Goal: Find specific page/section: Find specific page/section

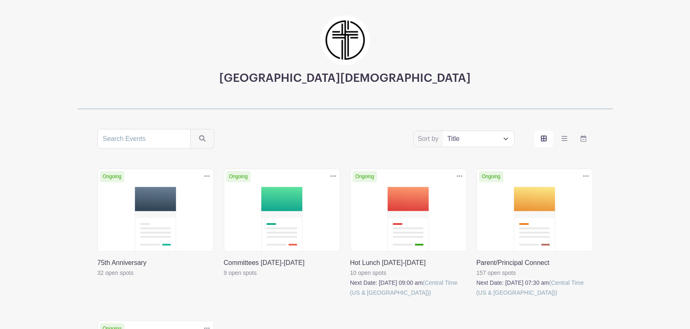
scroll to position [54, 0]
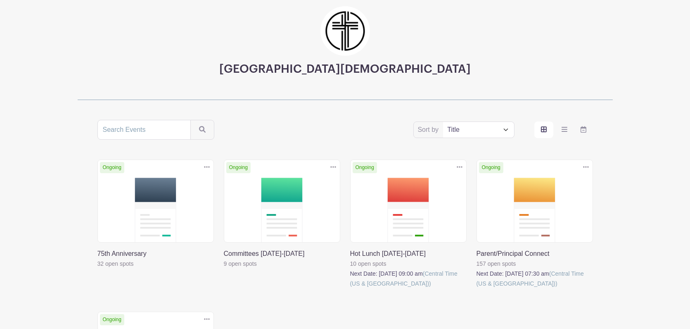
click at [350, 288] on link at bounding box center [350, 288] width 0 height 0
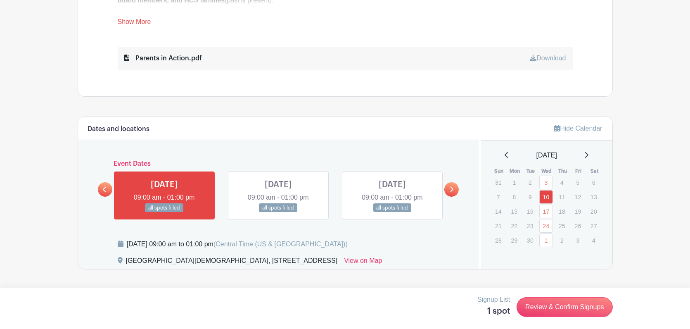
scroll to position [418, 0]
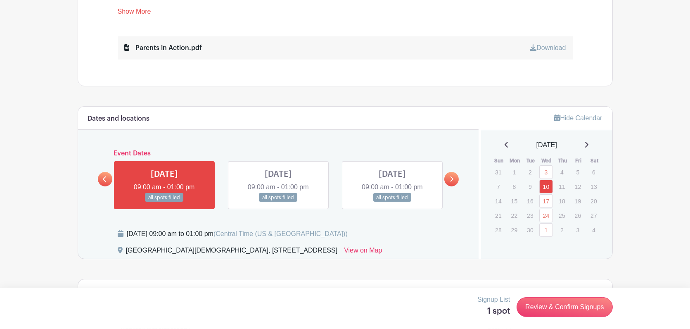
click at [589, 145] on icon at bounding box center [586, 144] width 4 height 7
click at [589, 145] on icon at bounding box center [586, 145] width 3 height 6
click at [589, 145] on icon at bounding box center [586, 144] width 4 height 7
click at [589, 145] on icon at bounding box center [586, 145] width 3 height 6
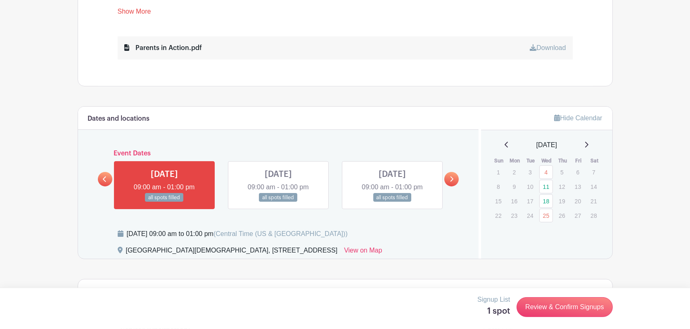
click at [589, 145] on icon at bounding box center [586, 145] width 3 height 6
click at [589, 145] on icon at bounding box center [586, 144] width 4 height 7
click at [588, 144] on icon at bounding box center [586, 144] width 4 height 7
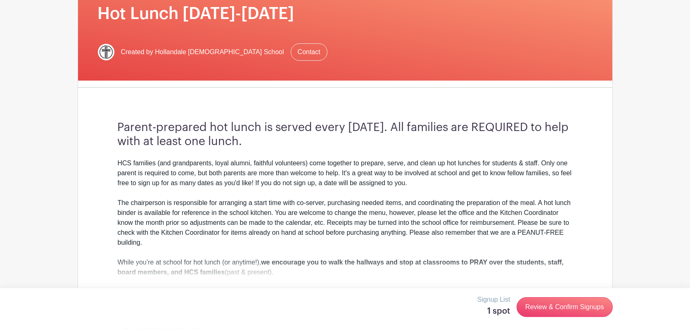
scroll to position [0, 0]
